Goal: Information Seeking & Learning: Compare options

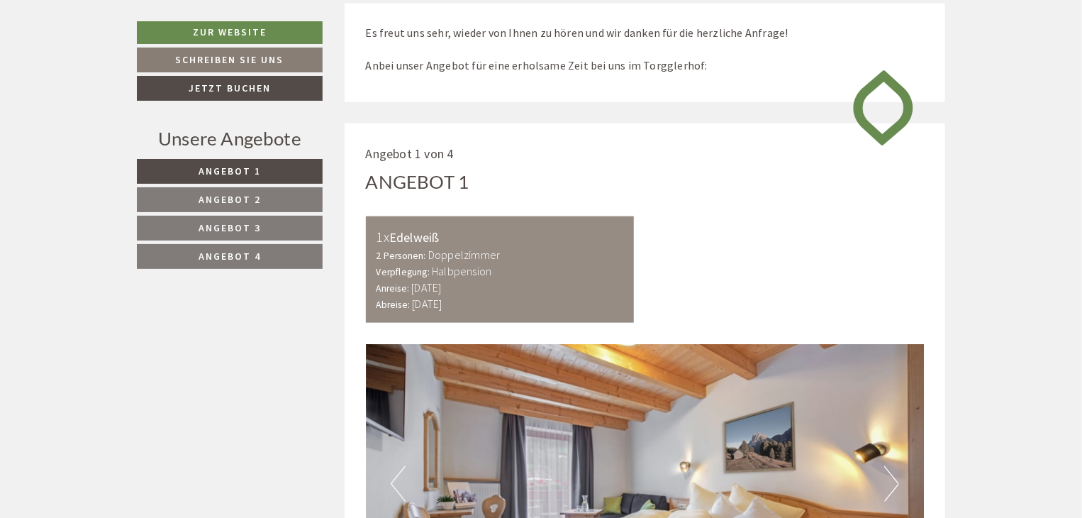
scroll to position [742, 0]
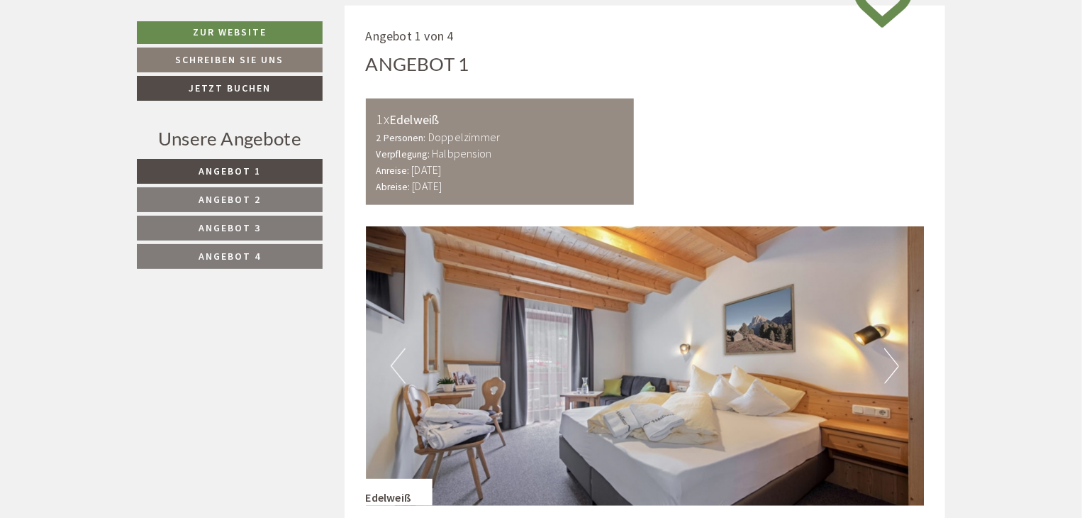
click at [894, 367] on button "Next" at bounding box center [891, 365] width 15 height 35
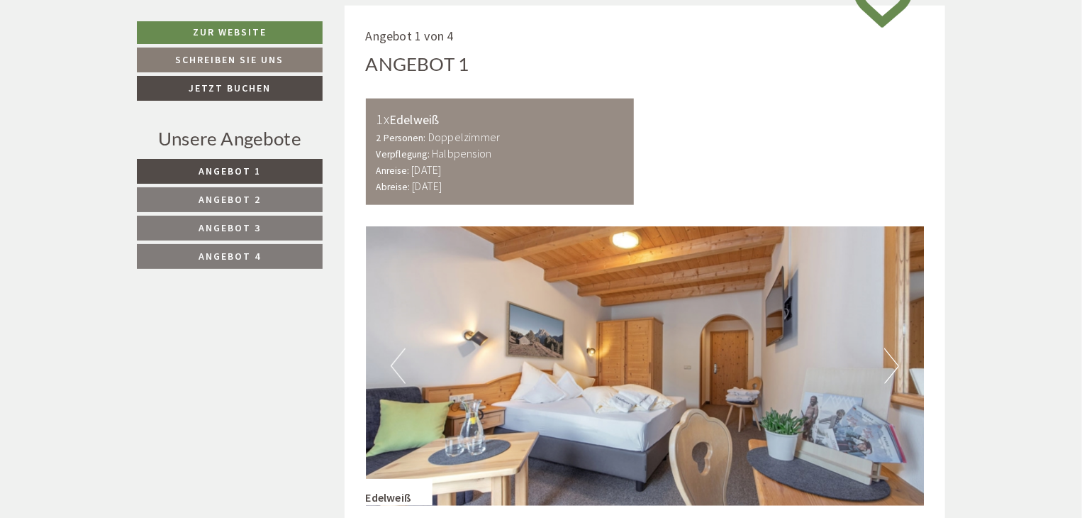
click at [894, 367] on button "Next" at bounding box center [891, 365] width 15 height 35
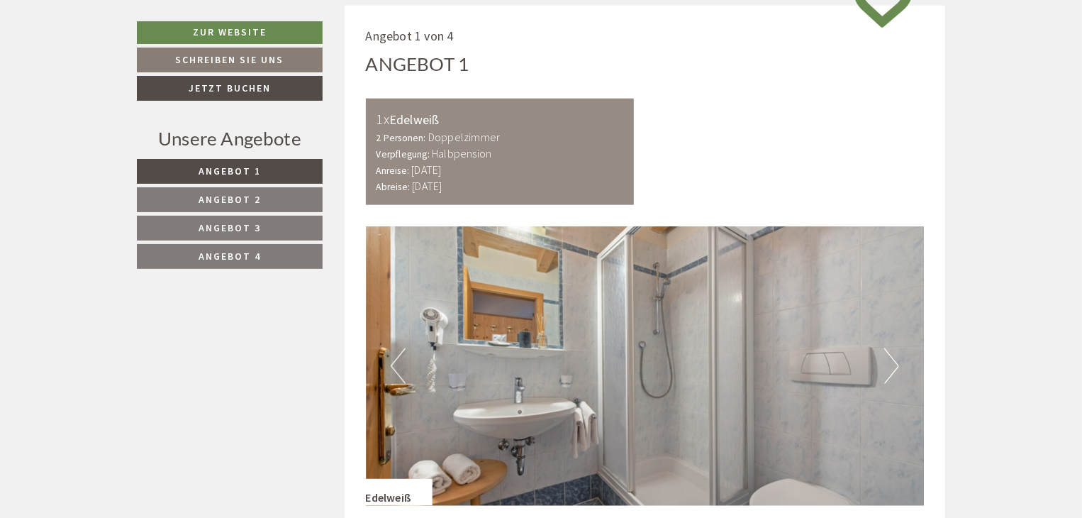
click at [894, 367] on button "Next" at bounding box center [891, 365] width 15 height 35
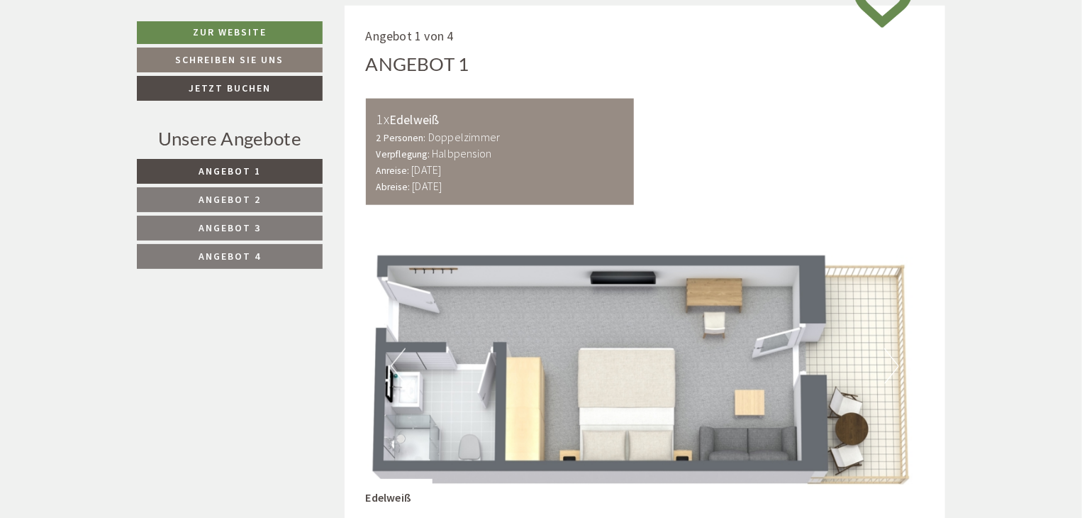
click at [890, 369] on button "Next" at bounding box center [891, 365] width 15 height 35
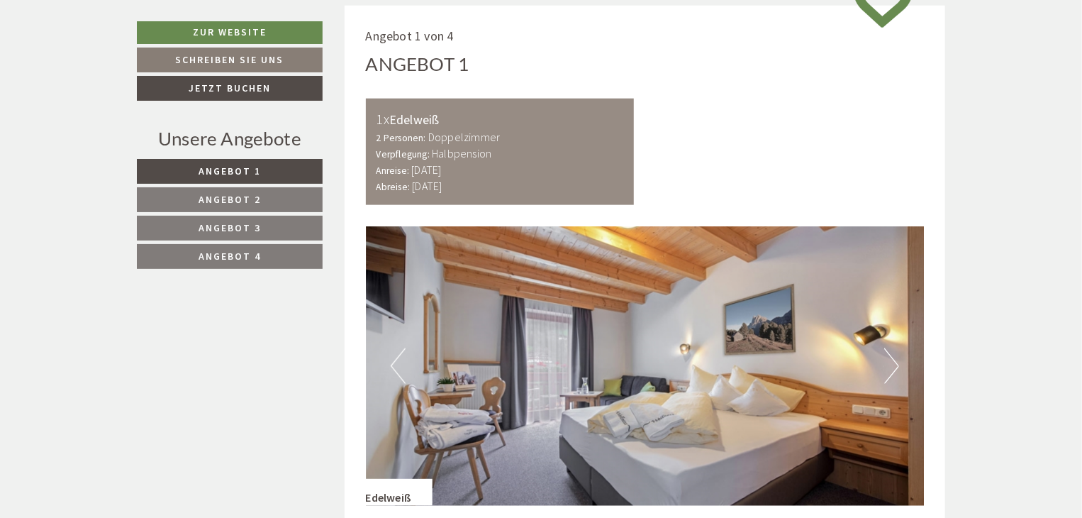
click at [890, 369] on button "Next" at bounding box center [891, 365] width 15 height 35
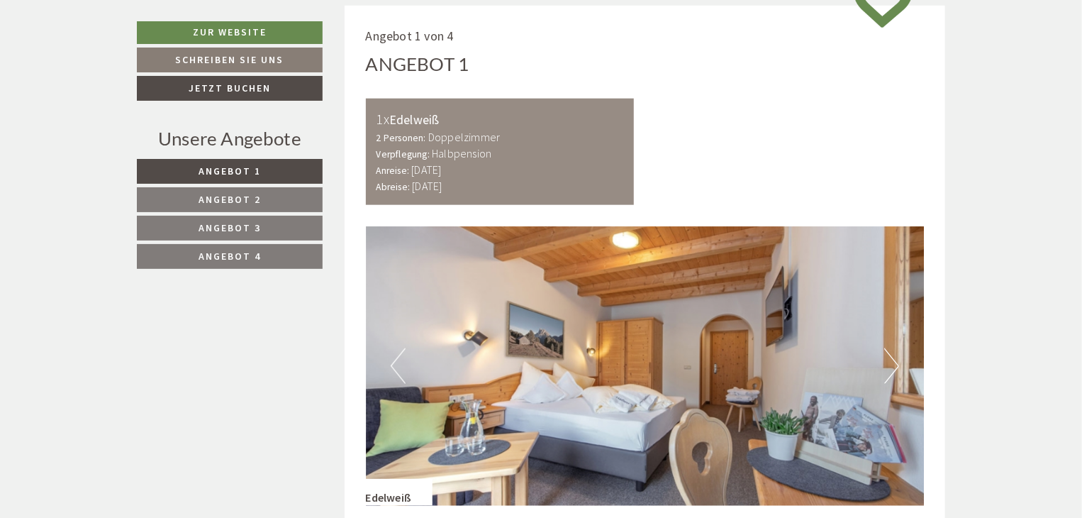
click at [890, 369] on button "Next" at bounding box center [891, 365] width 15 height 35
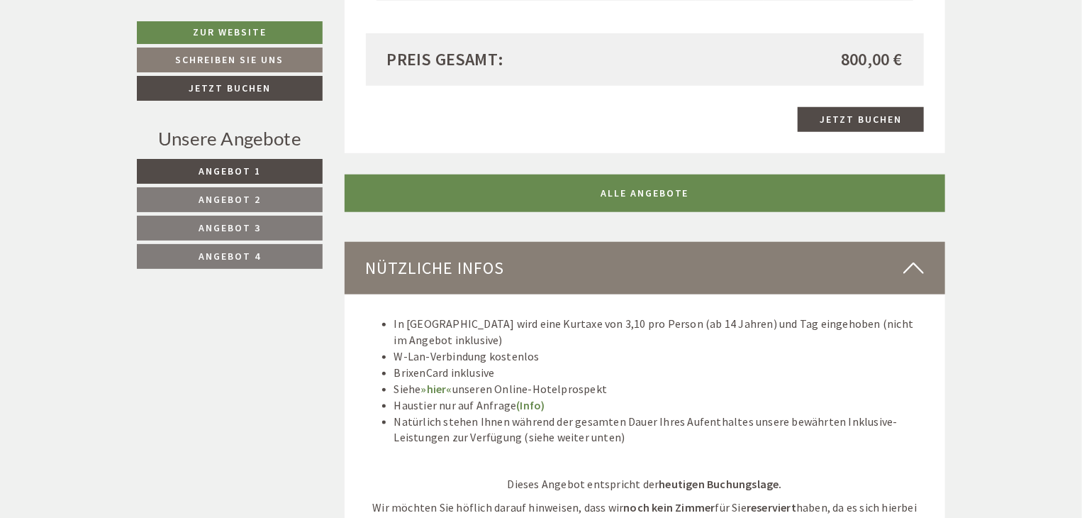
scroll to position [3327, 0]
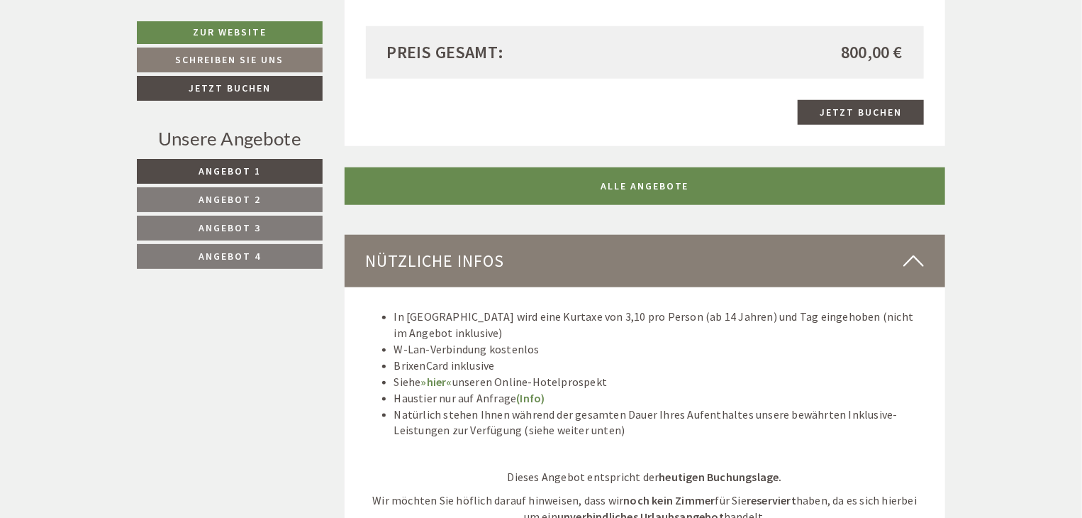
click at [239, 193] on span "Angebot 2" at bounding box center [230, 199] width 62 height 13
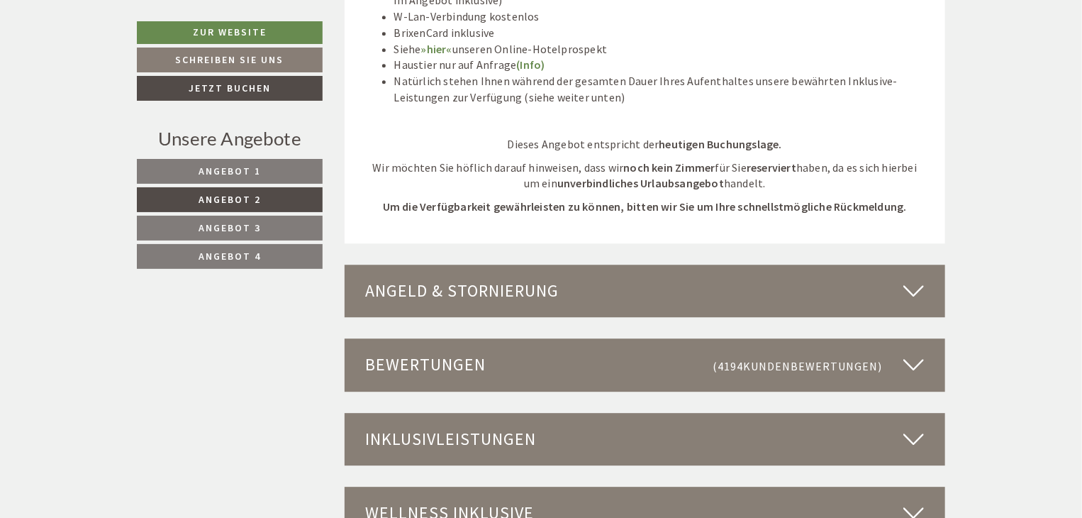
scroll to position [1815, 0]
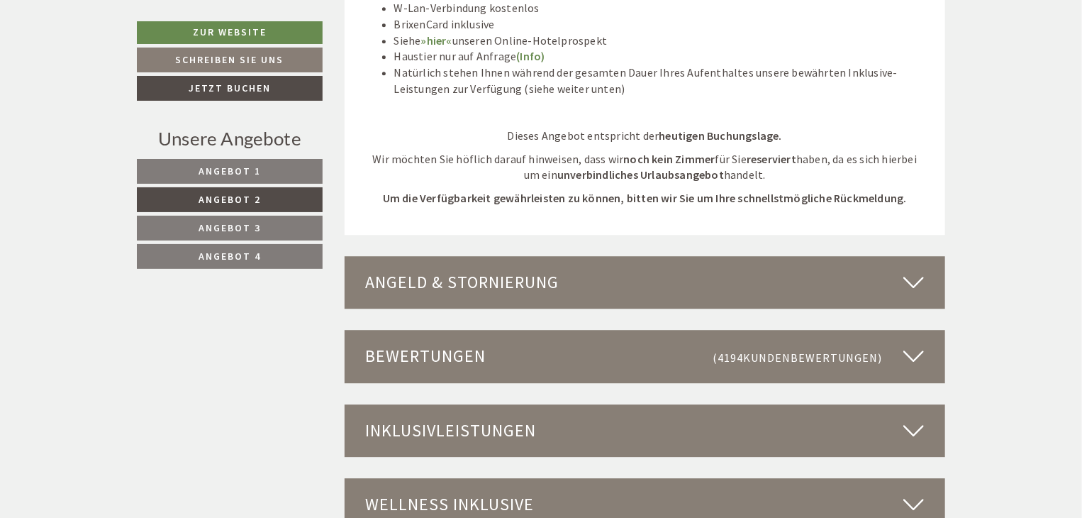
click at [261, 226] on link "Angebot 3" at bounding box center [230, 228] width 186 height 25
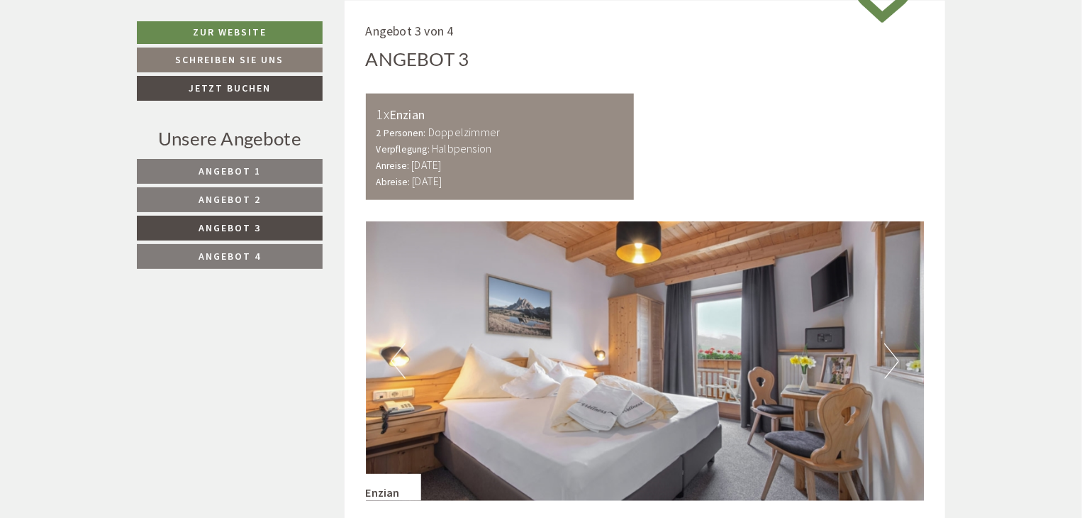
click at [252, 264] on link "Angebot 4" at bounding box center [230, 256] width 186 height 25
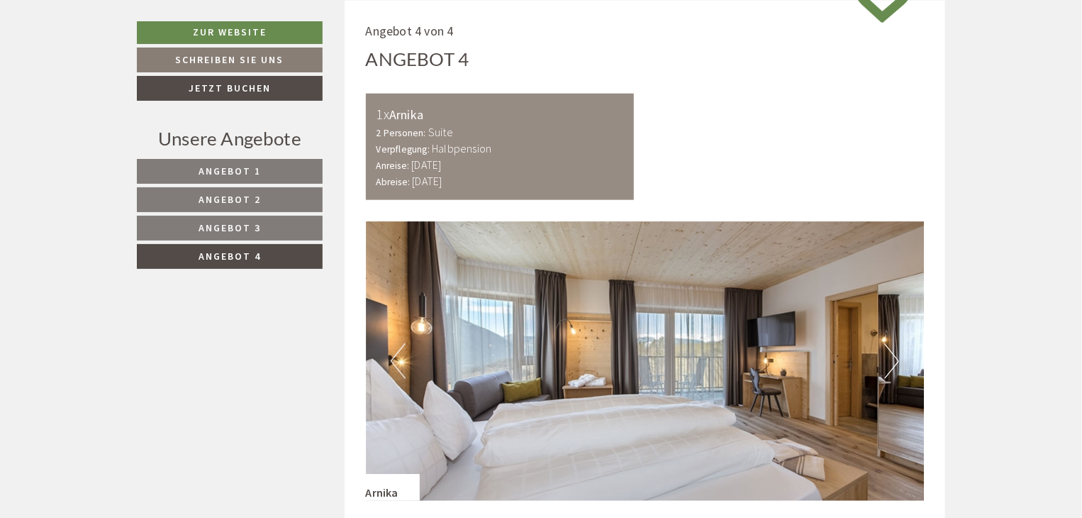
click at [894, 353] on button "Next" at bounding box center [891, 360] width 15 height 35
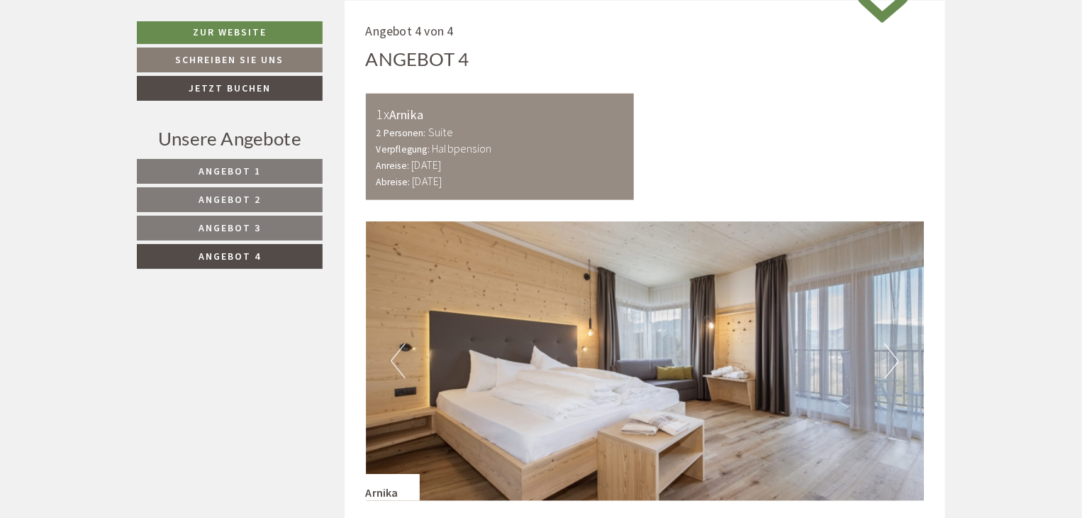
click at [894, 356] on button "Next" at bounding box center [891, 360] width 15 height 35
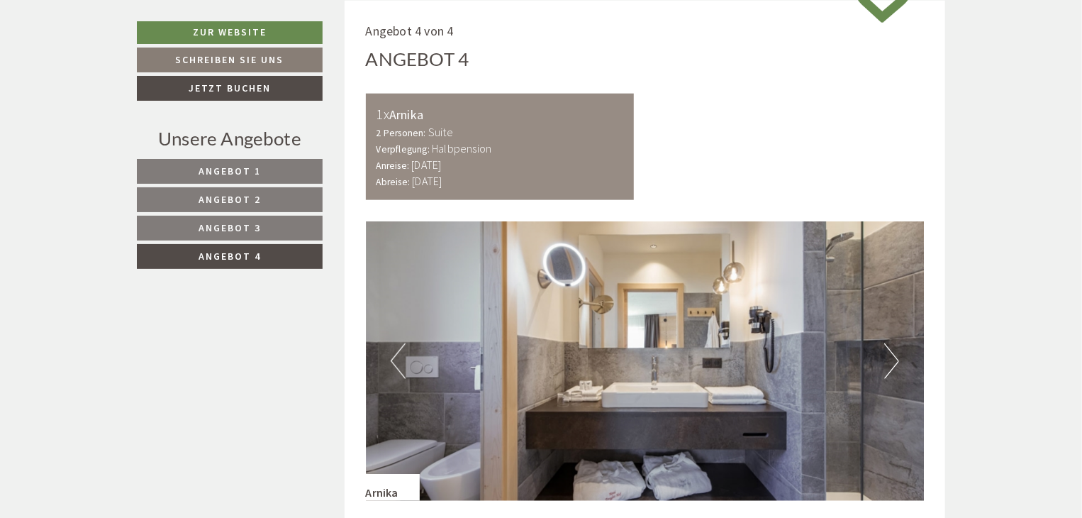
click at [894, 356] on button "Next" at bounding box center [891, 360] width 15 height 35
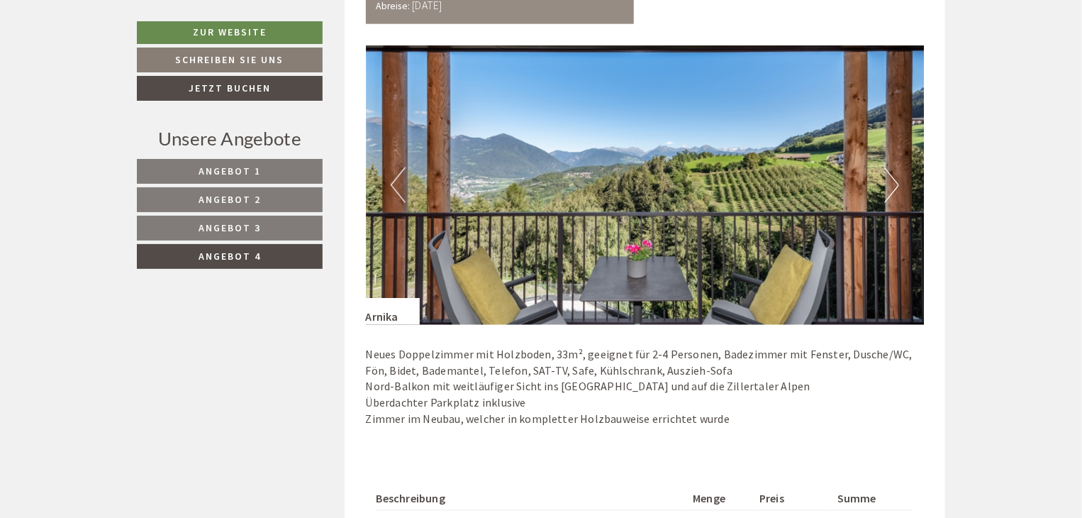
scroll to position [1042, 0]
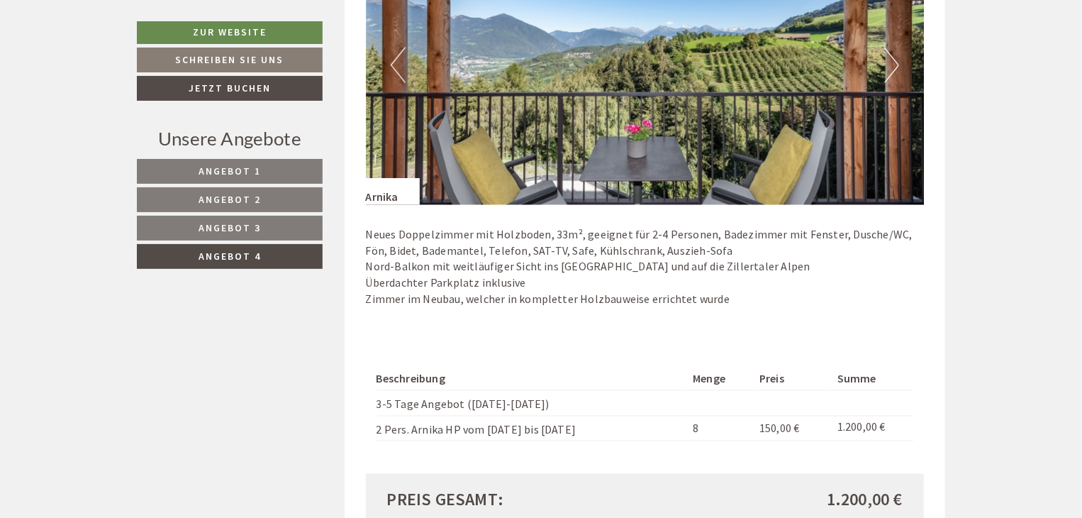
click at [888, 78] on button "Next" at bounding box center [891, 65] width 15 height 35
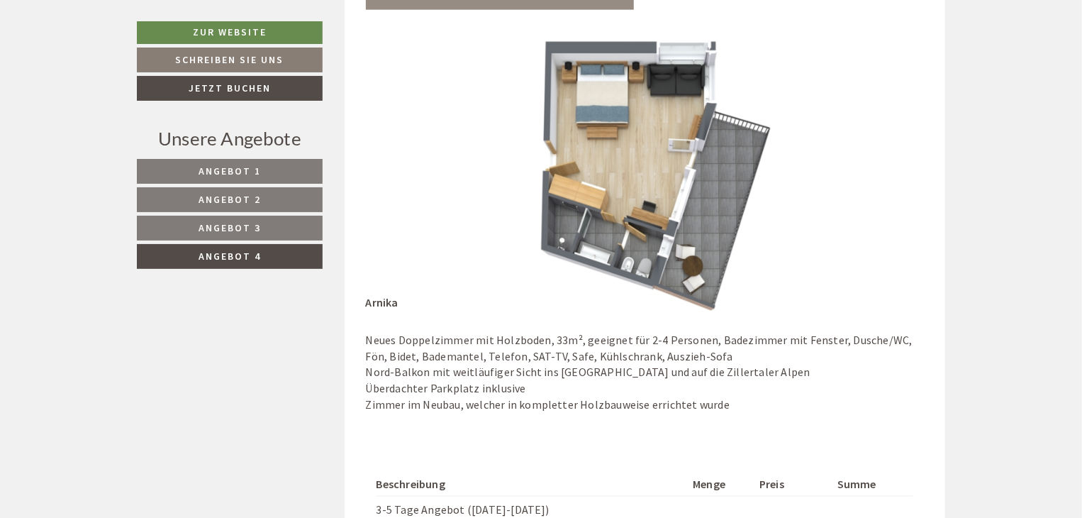
scroll to position [946, 0]
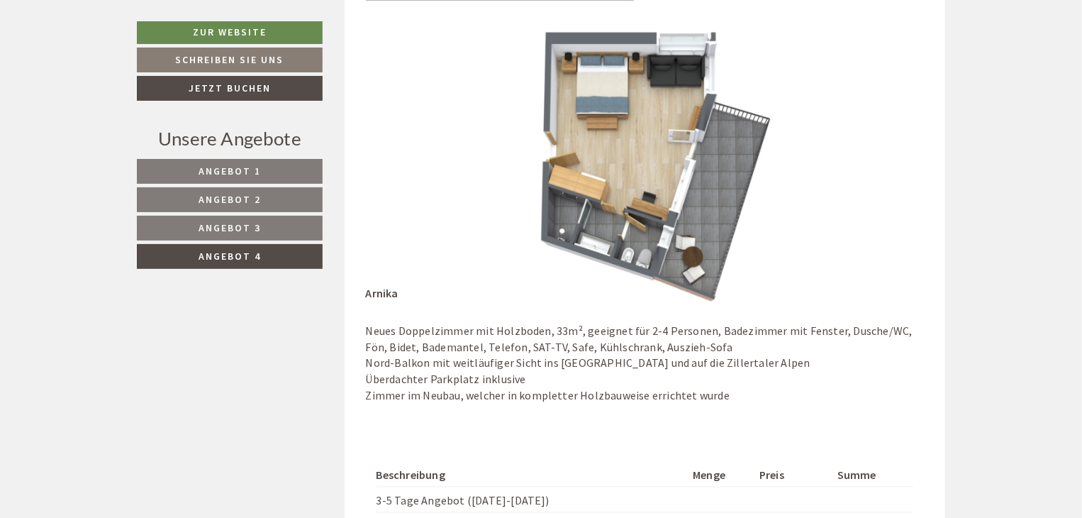
click at [372, 214] on img at bounding box center [645, 161] width 559 height 279
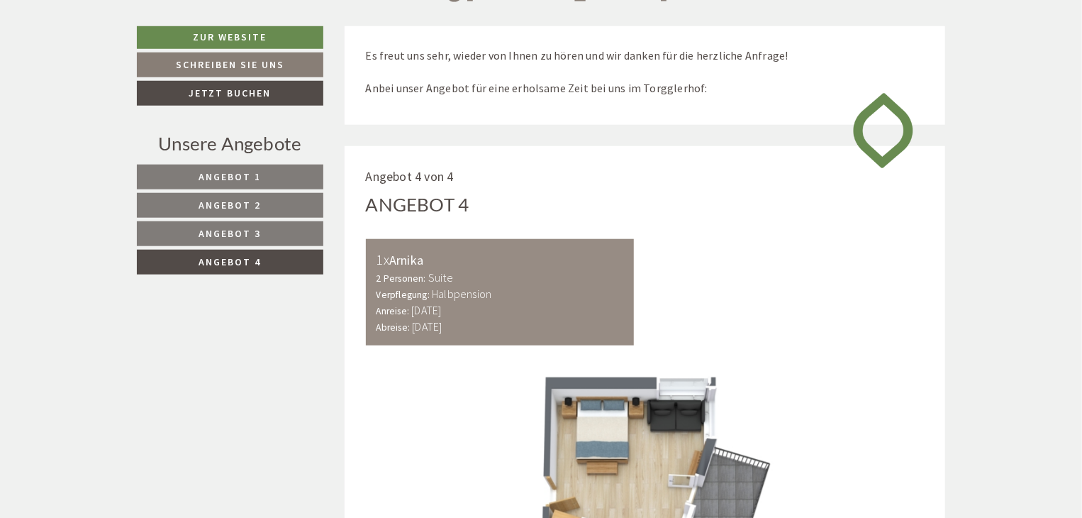
scroll to position [606, 0]
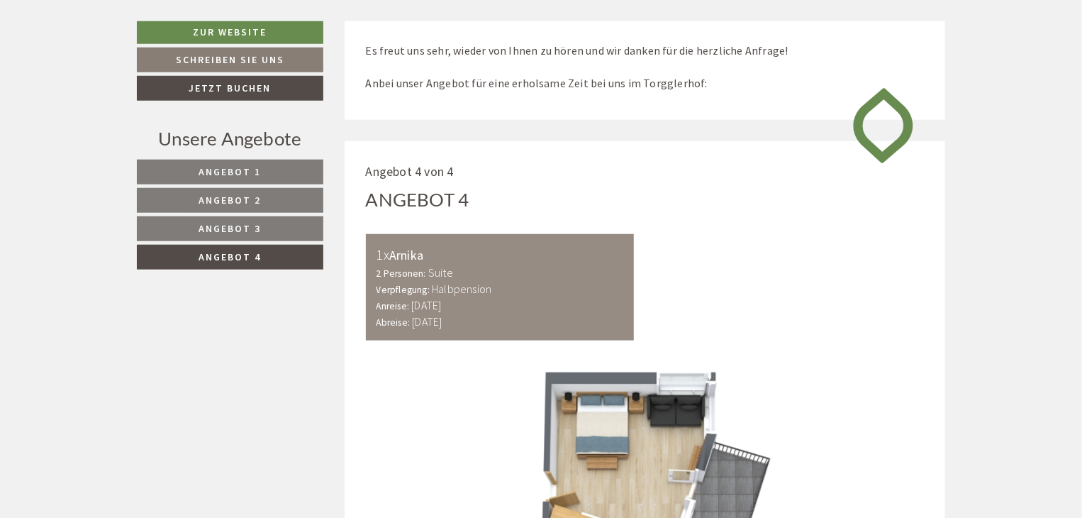
click at [239, 230] on span "Angebot 3" at bounding box center [230, 228] width 62 height 13
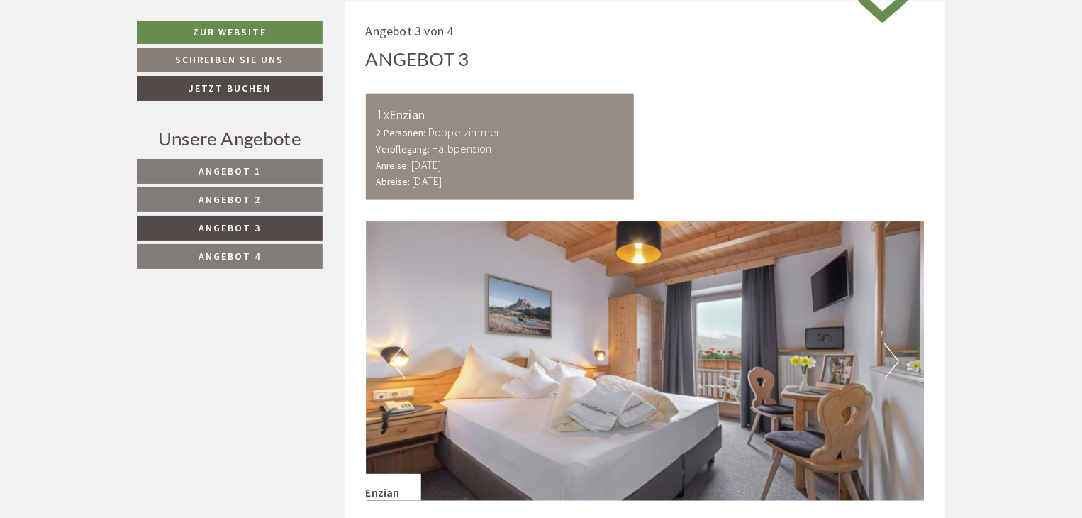
click at [230, 251] on span "Angebot 4" at bounding box center [230, 256] width 62 height 13
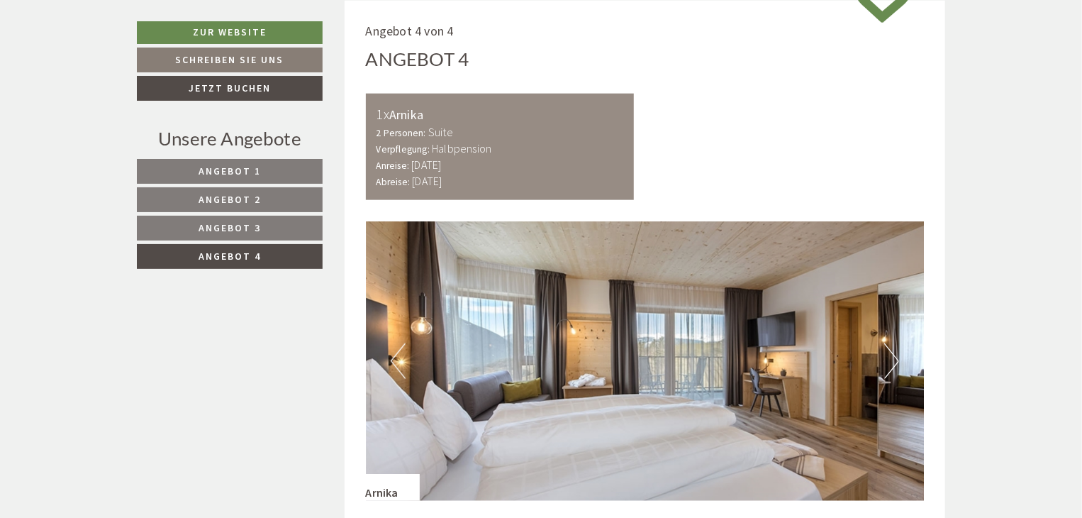
click at [896, 353] on button "Next" at bounding box center [891, 360] width 15 height 35
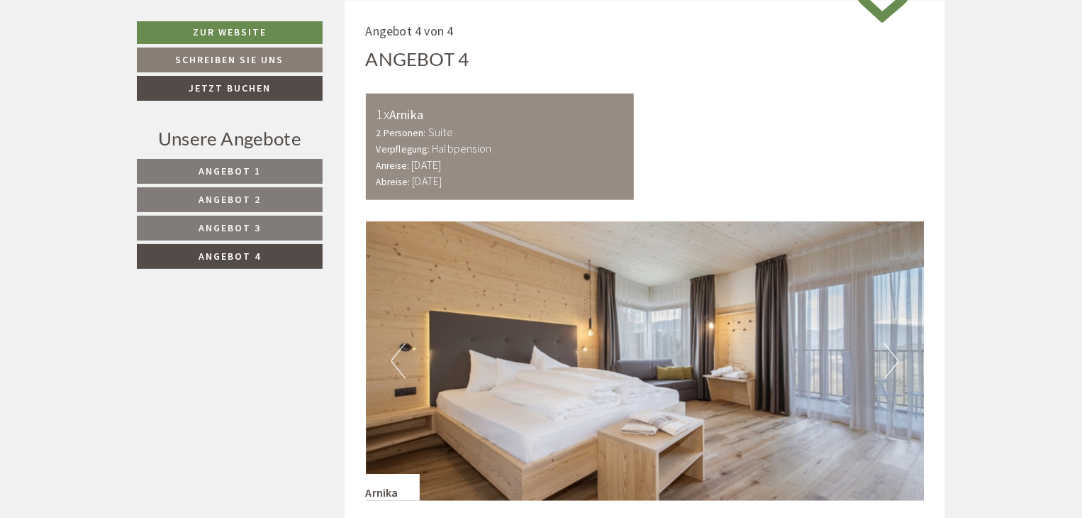
click at [897, 360] on button "Next" at bounding box center [891, 360] width 15 height 35
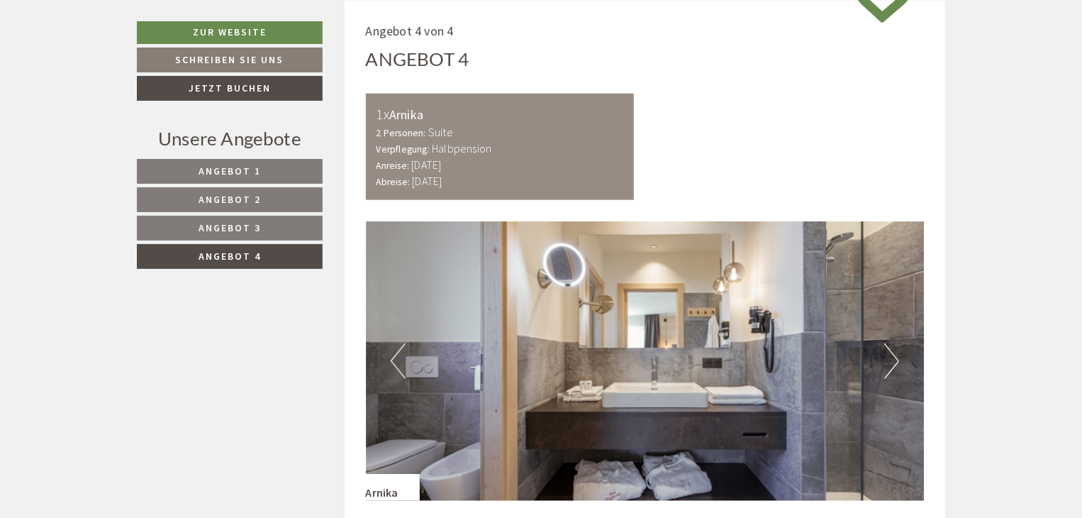
click at [891, 366] on button "Next" at bounding box center [891, 360] width 15 height 35
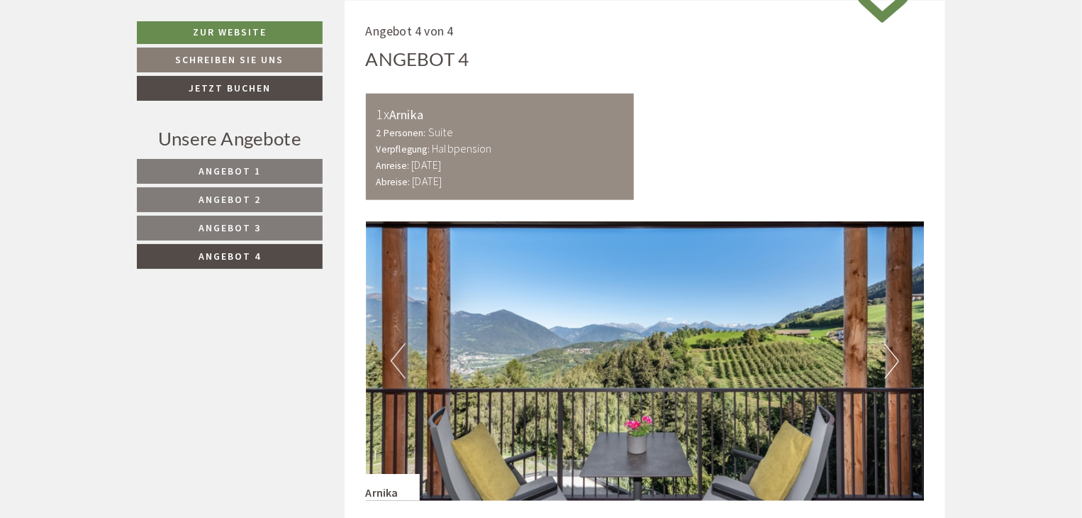
click at [244, 193] on span "Angebot 2" at bounding box center [230, 199] width 62 height 13
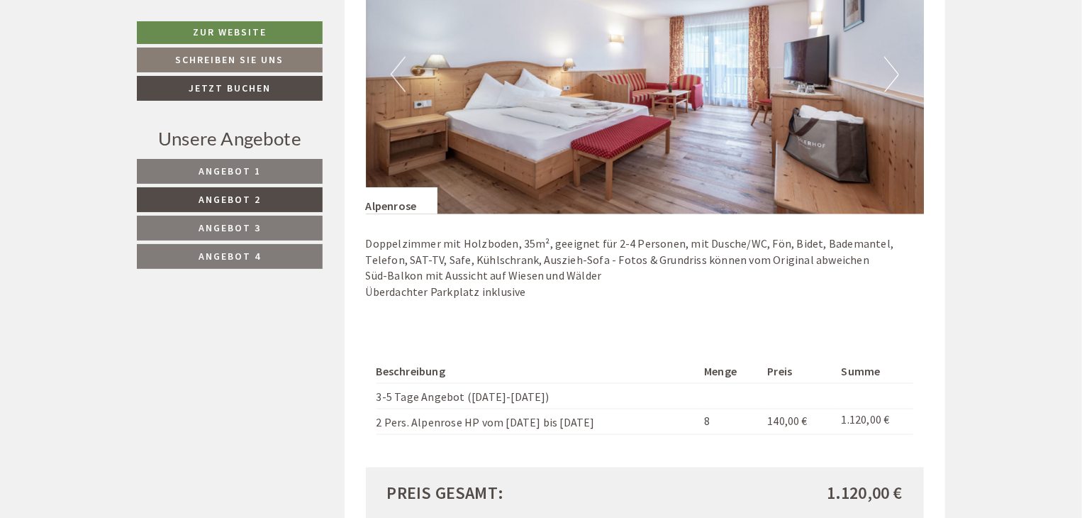
scroll to position [1038, 0]
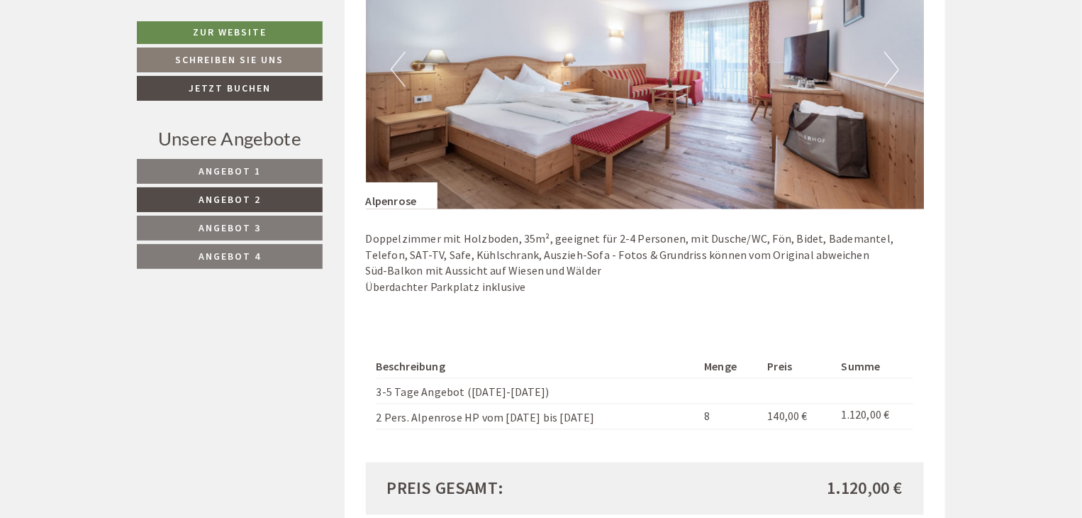
click at [250, 221] on span "Angebot 3" at bounding box center [230, 227] width 62 height 13
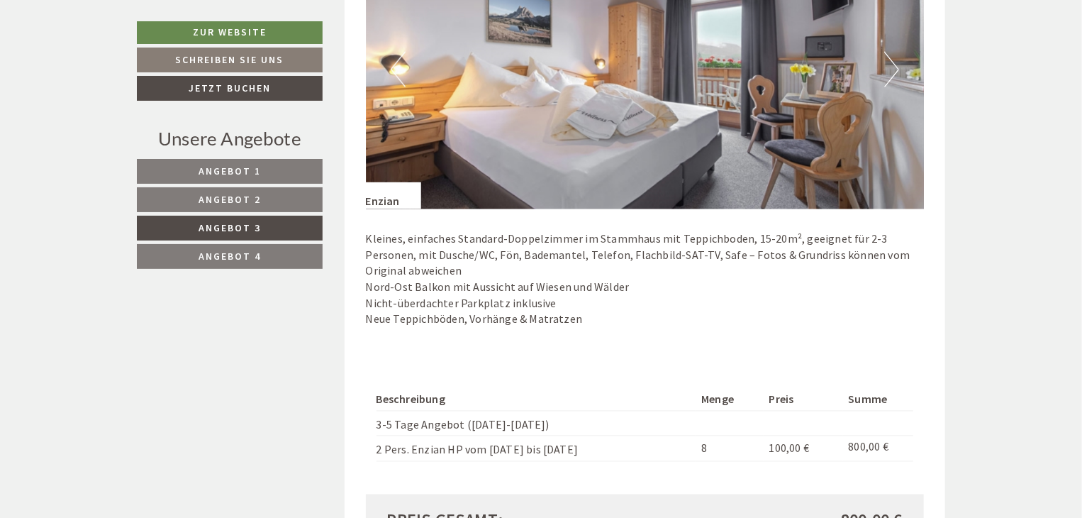
scroll to position [747, 0]
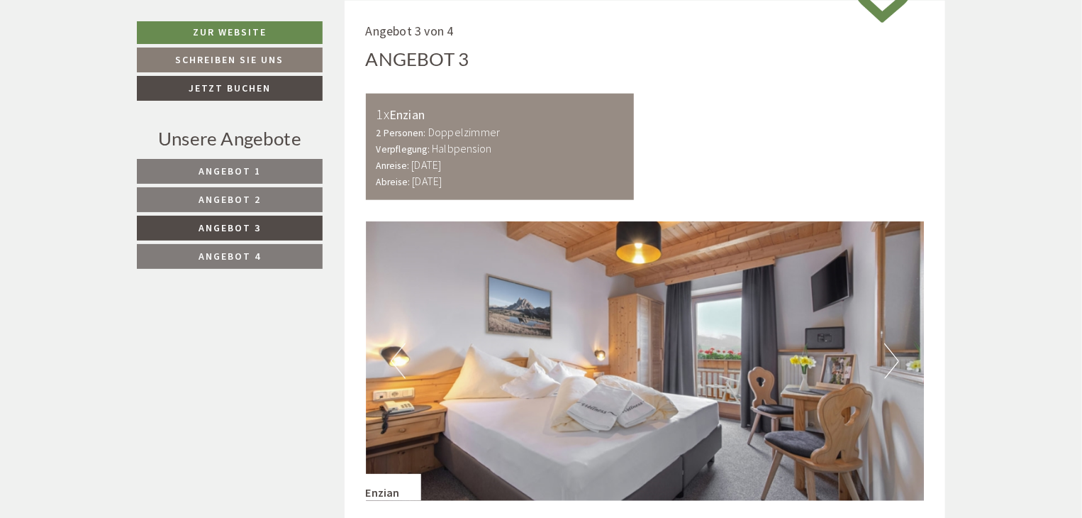
click at [894, 349] on button "Next" at bounding box center [891, 360] width 15 height 35
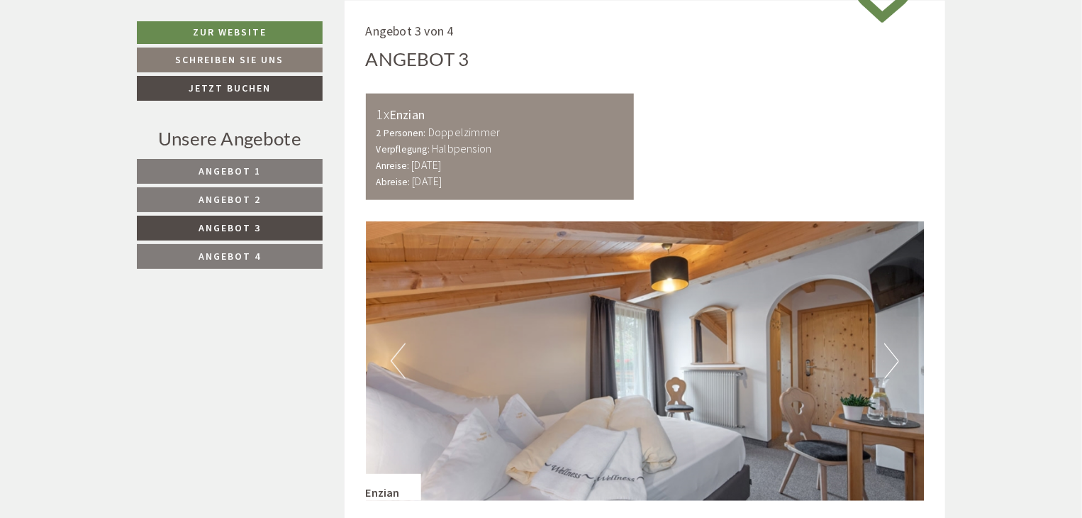
click at [894, 349] on button "Next" at bounding box center [891, 360] width 15 height 35
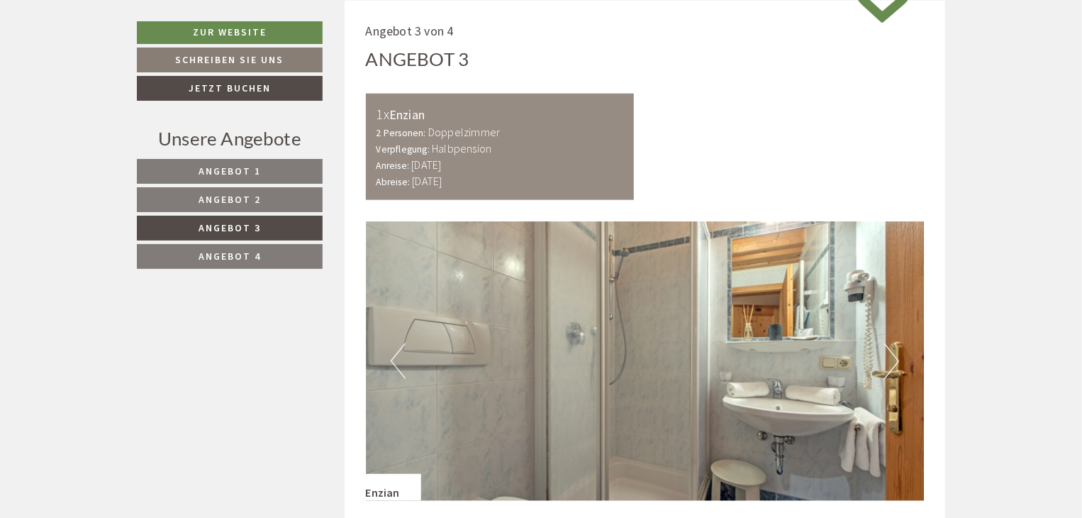
click at [894, 349] on button "Next" at bounding box center [891, 360] width 15 height 35
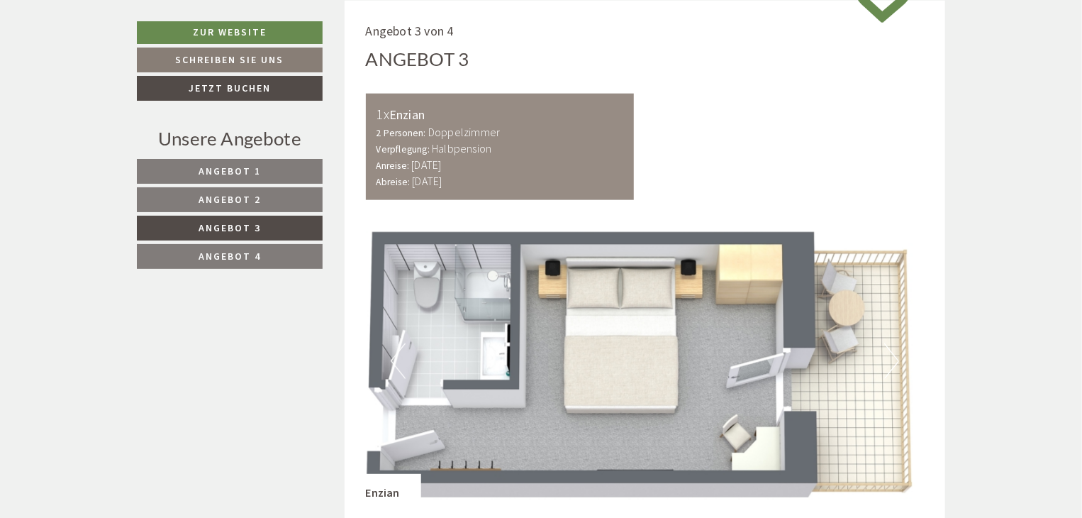
click at [894, 349] on button "Next" at bounding box center [891, 360] width 15 height 35
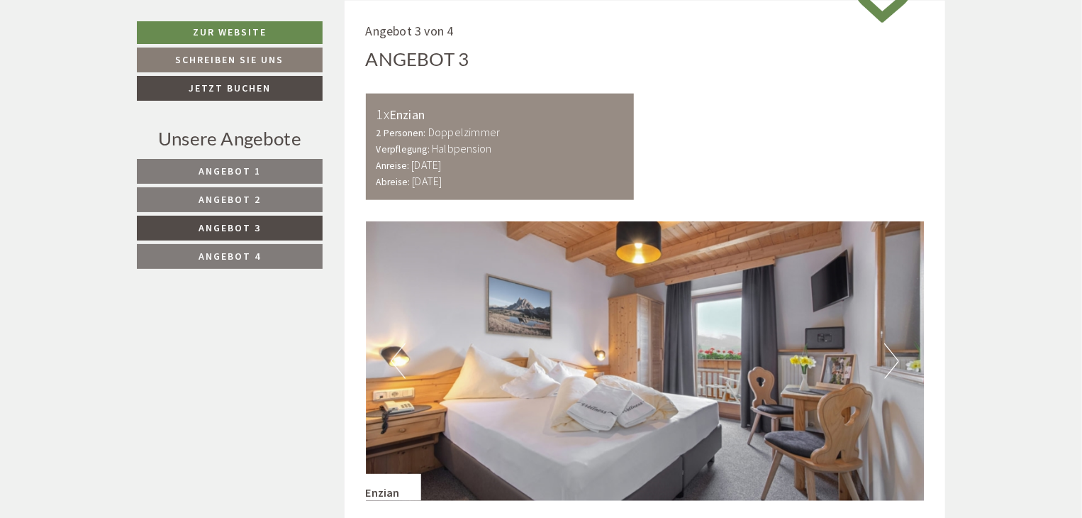
click at [894, 349] on button "Next" at bounding box center [891, 360] width 15 height 35
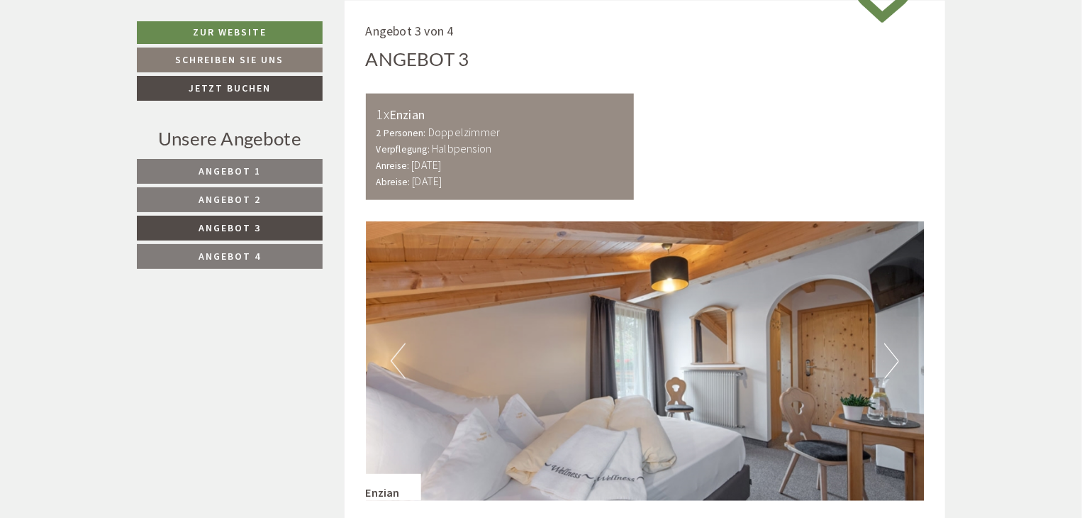
drag, startPoint x: 1081, startPoint y: 151, endPoint x: 1079, endPoint y: 188, distance: 36.9
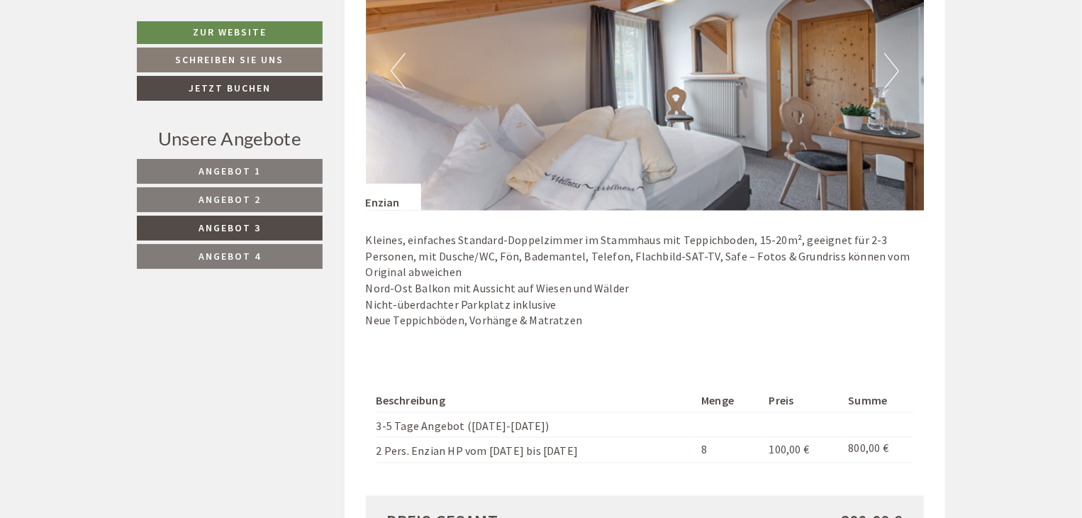
scroll to position [1055, 0]
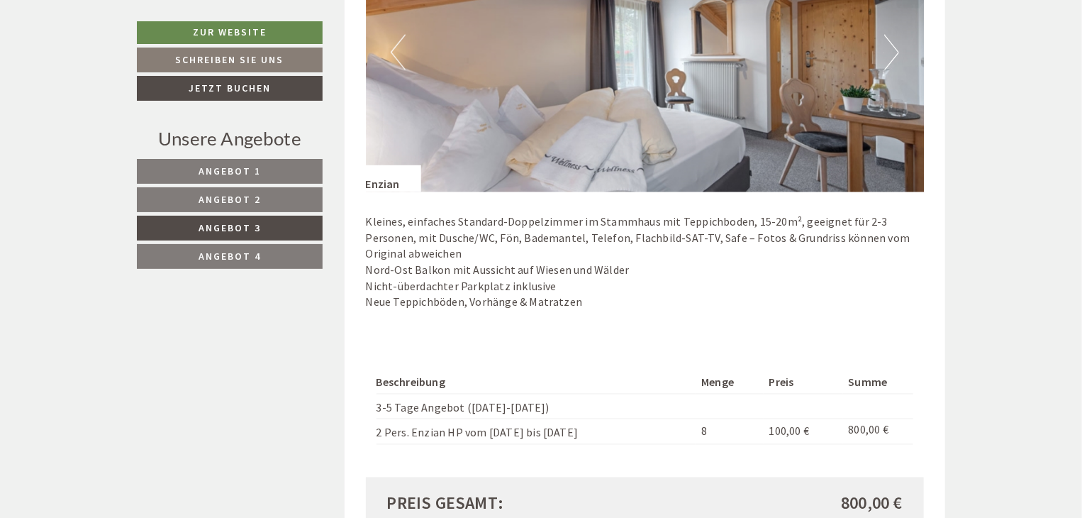
click at [238, 179] on link "Angebot 1" at bounding box center [230, 171] width 186 height 25
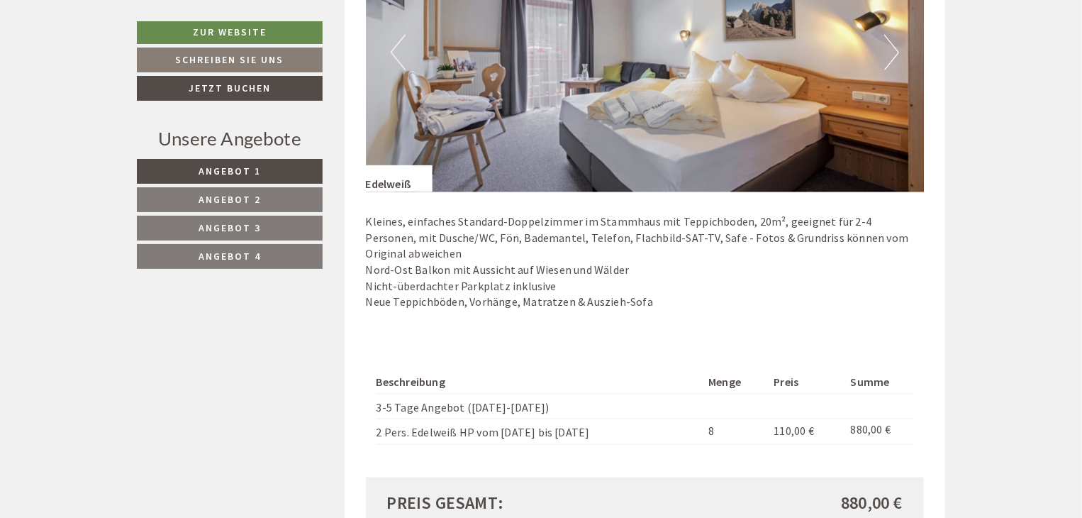
scroll to position [747, 0]
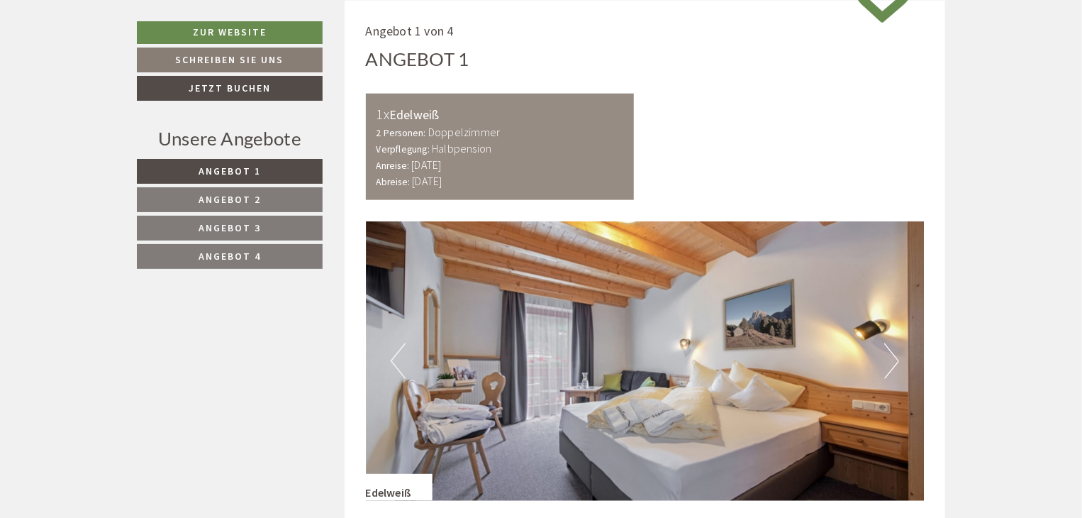
click at [896, 370] on button "Next" at bounding box center [891, 360] width 15 height 35
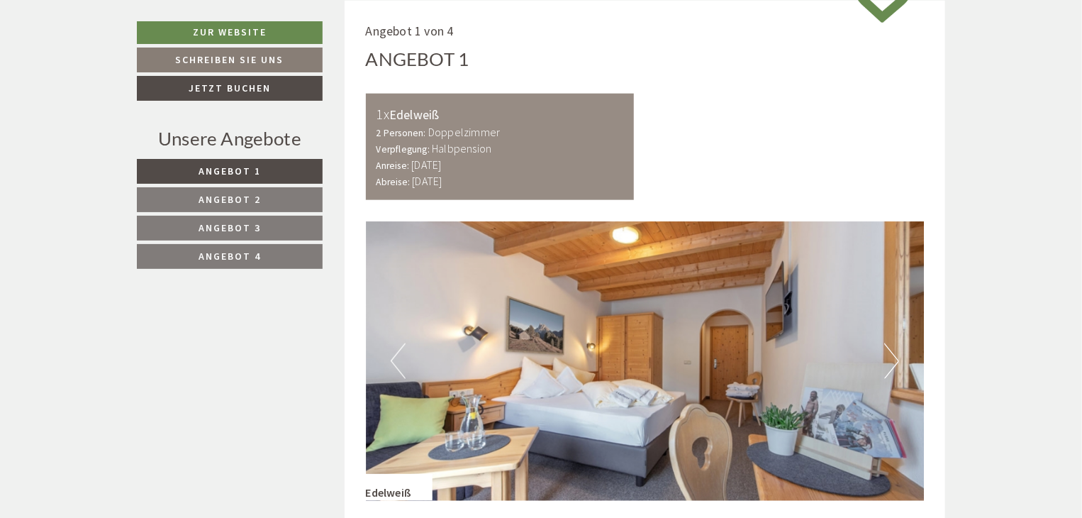
click at [896, 370] on button "Next" at bounding box center [891, 360] width 15 height 35
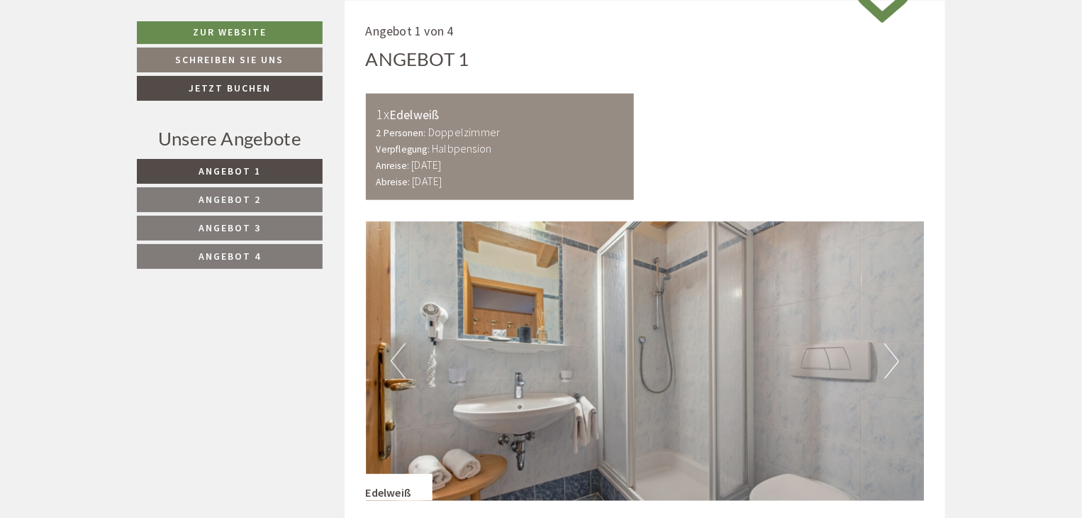
click at [896, 370] on button "Next" at bounding box center [891, 360] width 15 height 35
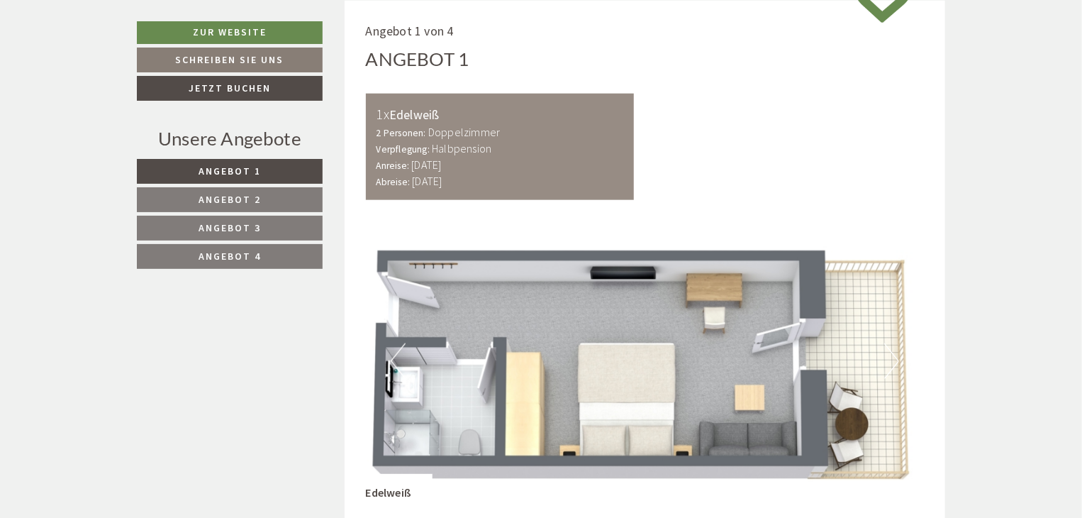
click at [896, 370] on button "Next" at bounding box center [891, 360] width 15 height 35
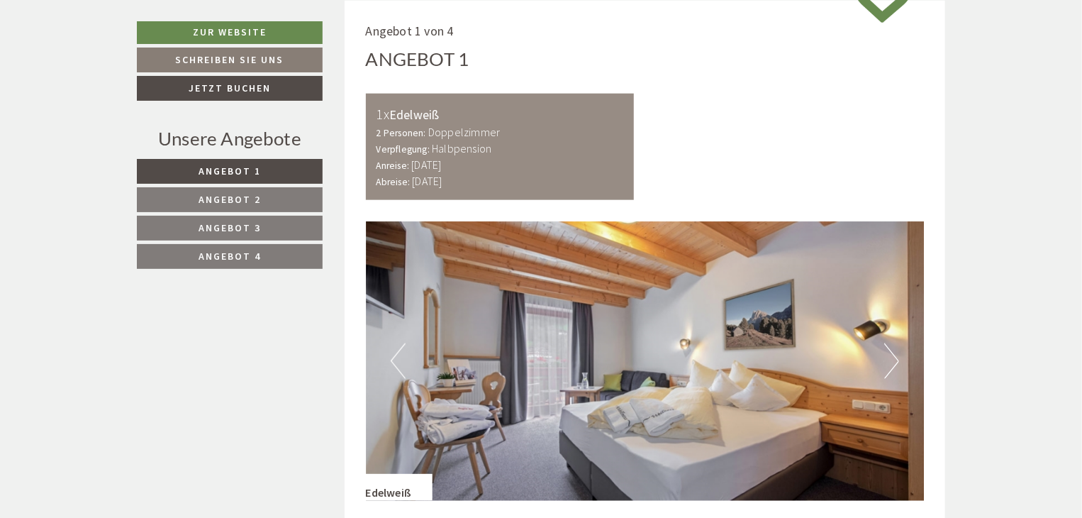
click at [896, 370] on button "Next" at bounding box center [891, 360] width 15 height 35
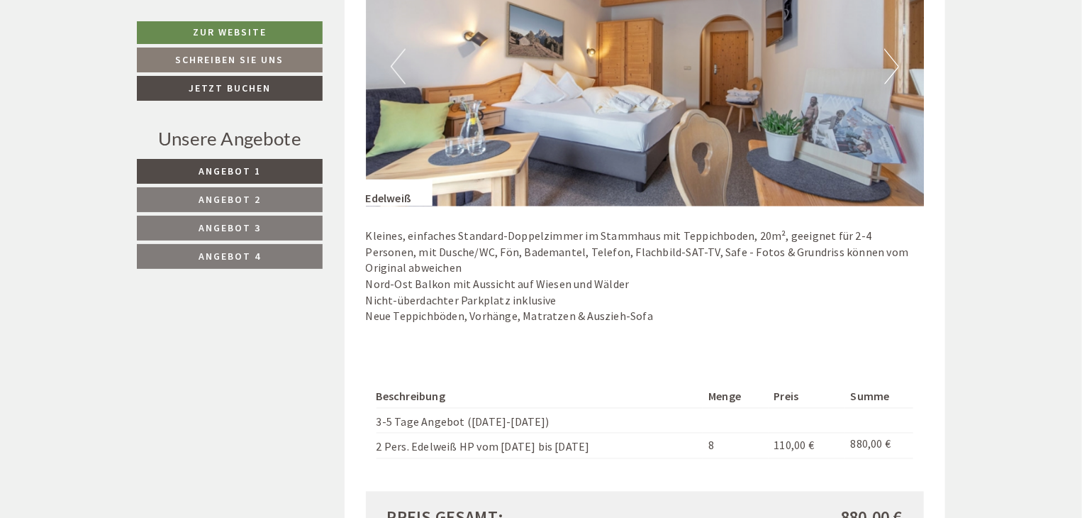
scroll to position [1046, 0]
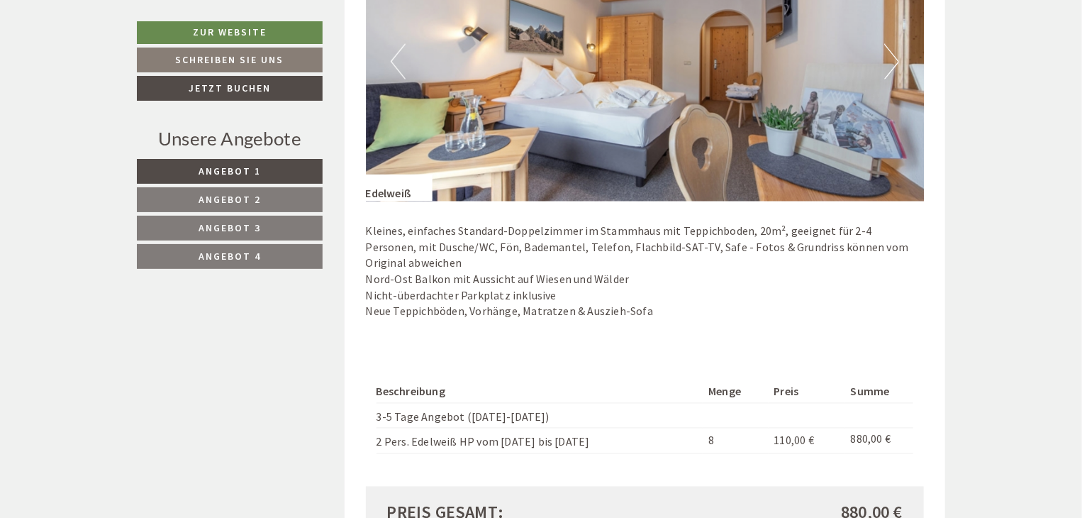
click at [900, 60] on img at bounding box center [645, 61] width 559 height 279
click at [894, 65] on button "Next" at bounding box center [891, 61] width 15 height 35
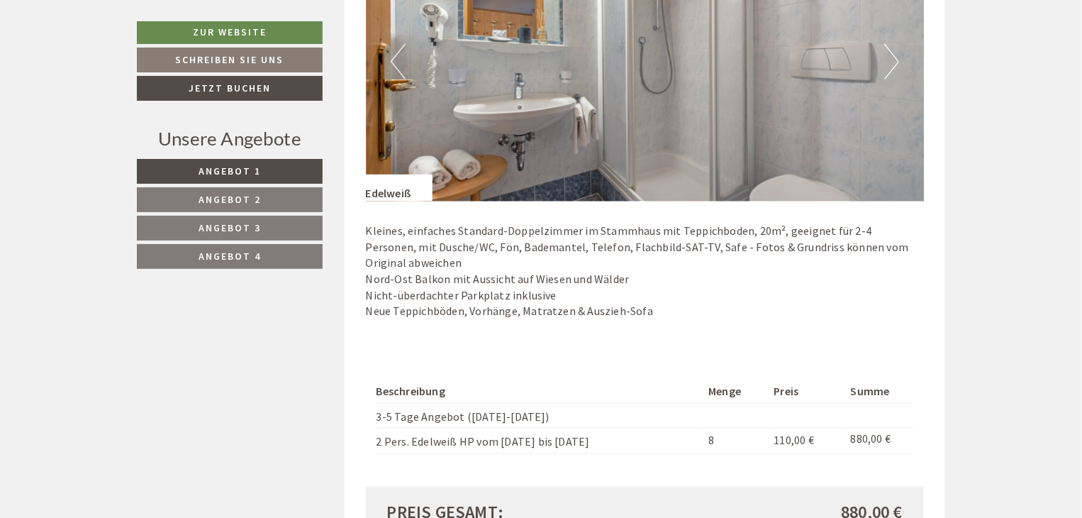
click at [888, 72] on button "Next" at bounding box center [891, 61] width 15 height 35
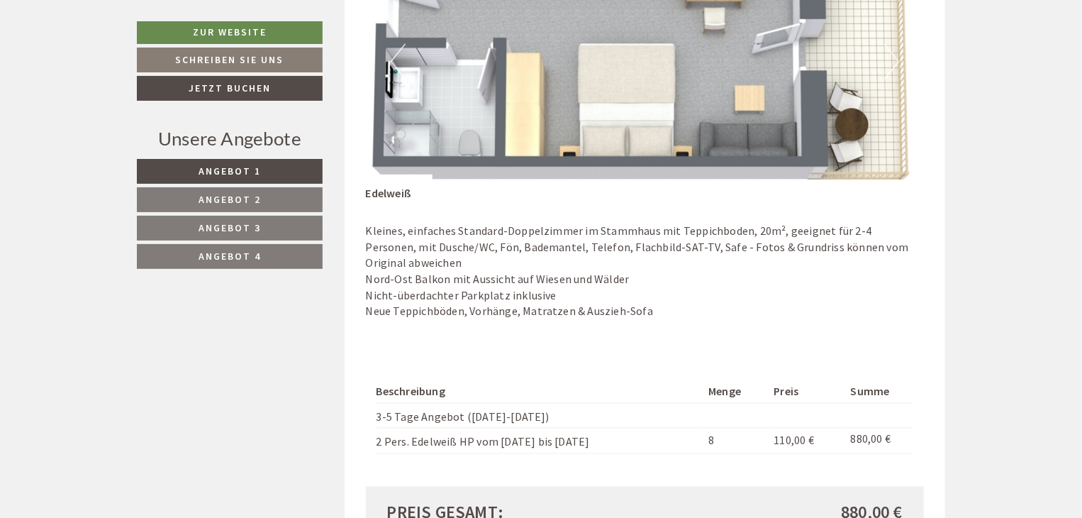
click at [888, 72] on button "Next" at bounding box center [891, 61] width 15 height 35
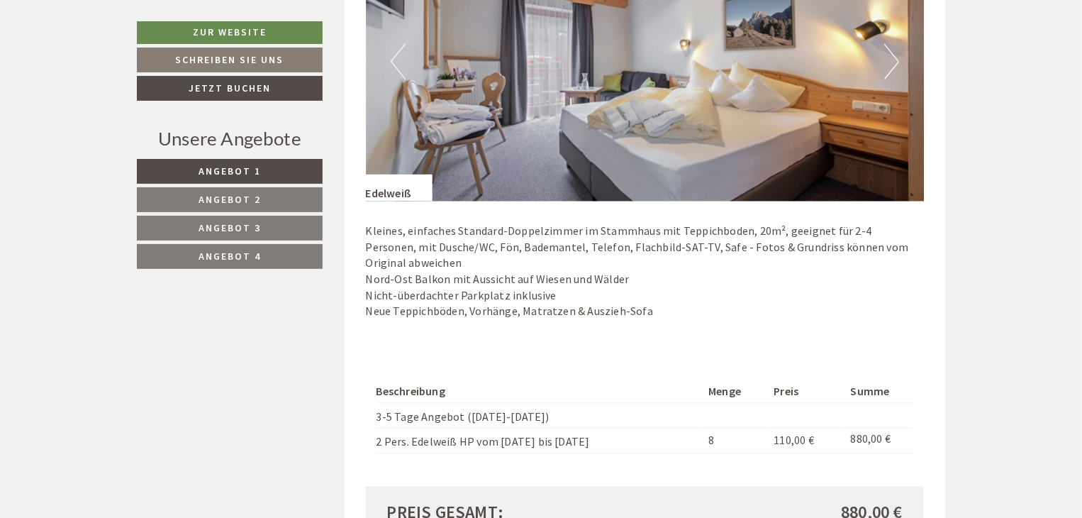
click at [888, 72] on button "Next" at bounding box center [891, 61] width 15 height 35
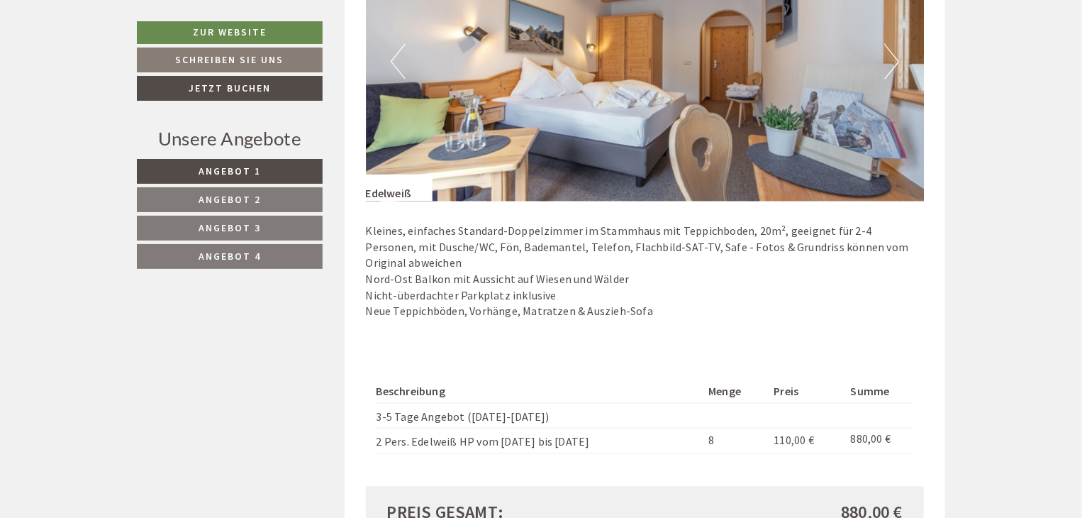
click at [888, 72] on button "Next" at bounding box center [891, 61] width 15 height 35
